Goal: Check status: Check status

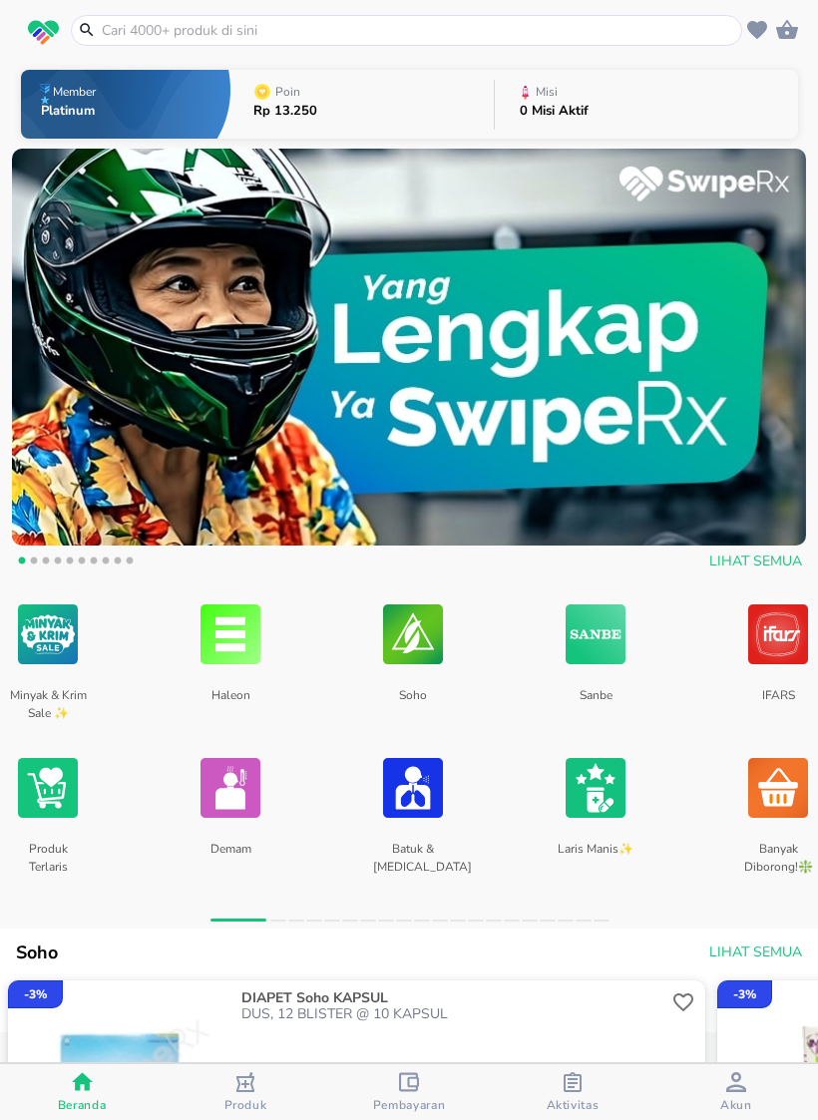
click at [564, 1100] on span "Aktivitas" at bounding box center [572, 1105] width 53 height 16
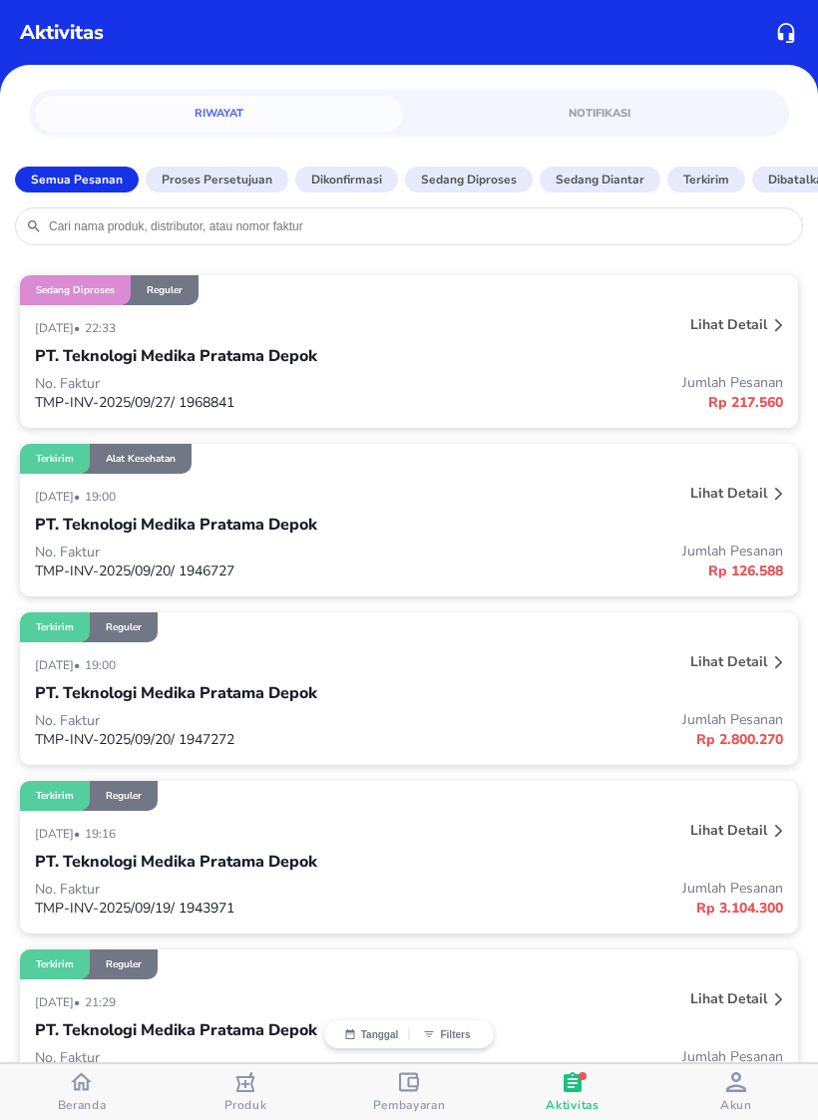
click at [739, 334] on p "Lihat detail" at bounding box center [728, 324] width 77 height 19
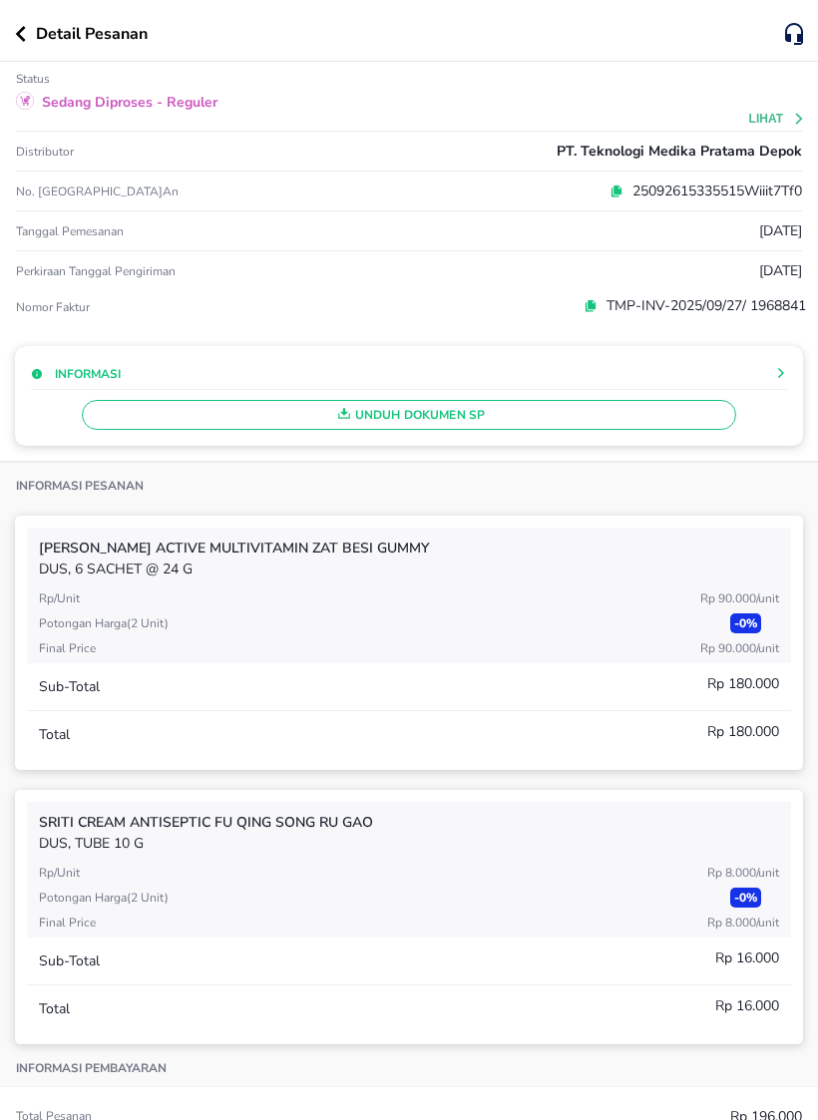
click at [604, 422] on span "Unduh Dokumen SP" at bounding box center [409, 415] width 636 height 26
click at [474, 417] on span "Unduh Dokumen SP" at bounding box center [409, 415] width 636 height 26
click at [666, 430] on button "Unduh Dokumen SP" at bounding box center [409, 415] width 654 height 30
click at [665, 430] on div "Unduh Dokumen SP" at bounding box center [409, 410] width 756 height 40
click at [646, 420] on span "Unduh Dokumen SP" at bounding box center [409, 415] width 636 height 26
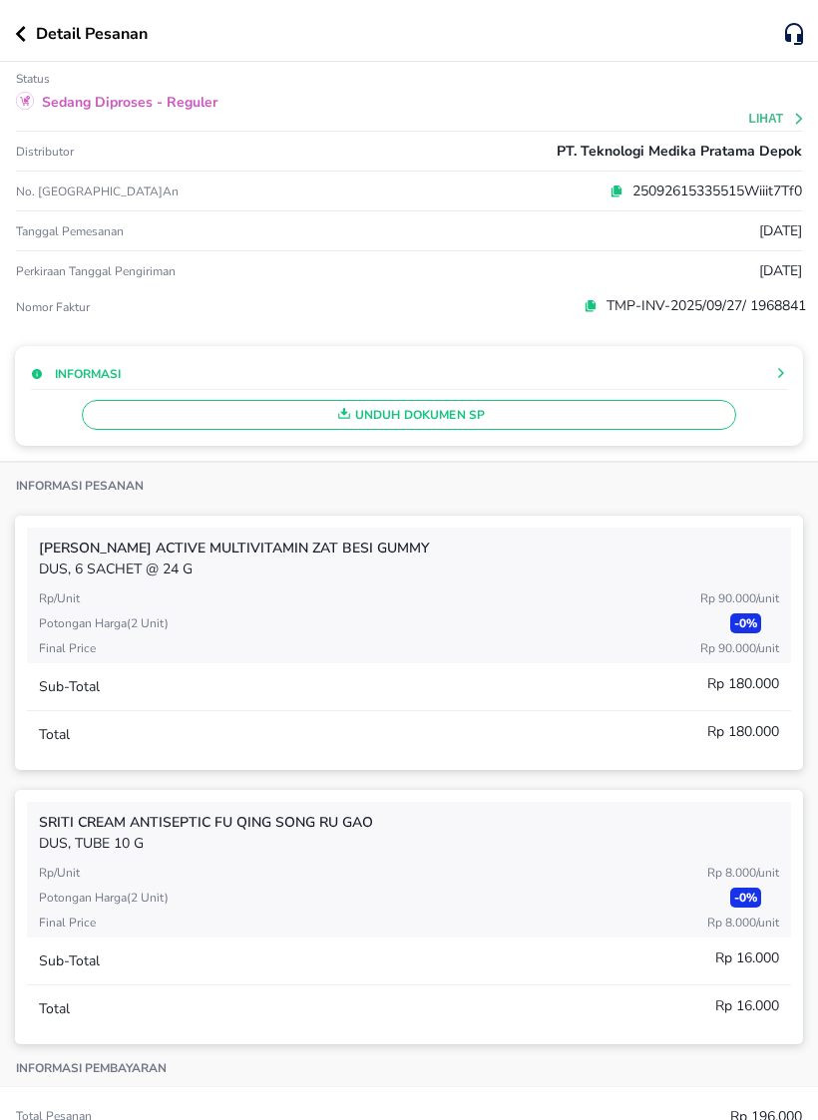
click at [645, 420] on div "Unduh Dokumen SP" at bounding box center [409, 410] width 756 height 40
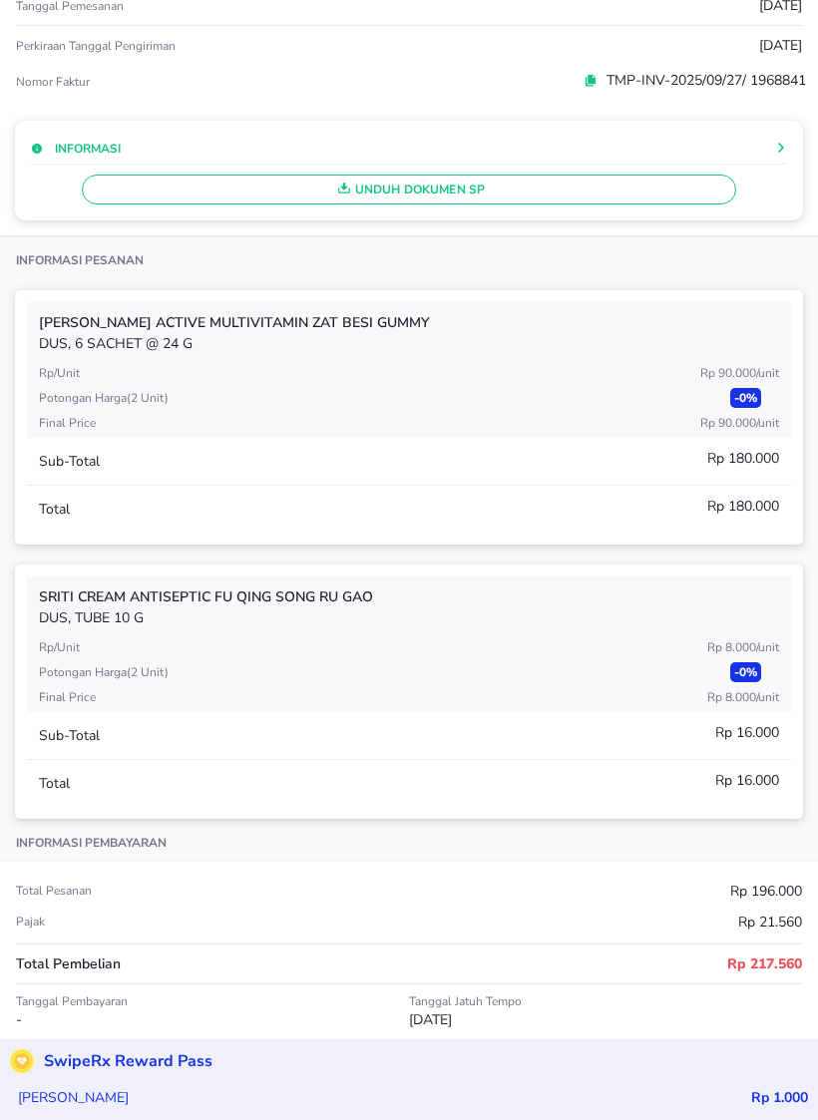
scroll to position [77, 0]
